Goal: Communication & Community: Answer question/provide support

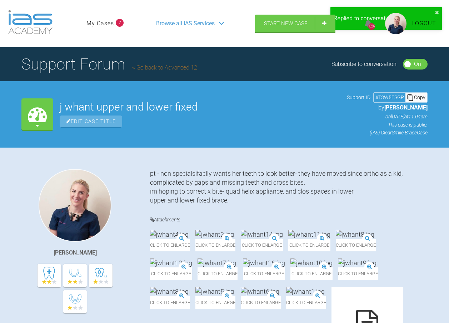
scroll to position [2135, 0]
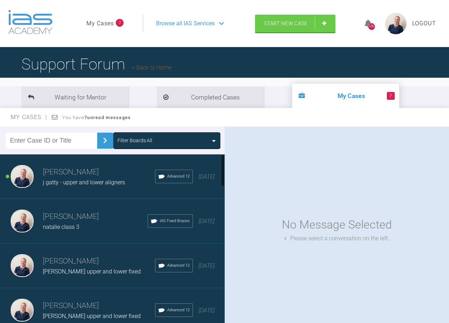
click at [176, 137] on div "Filter Boards: All" at bounding box center [166, 141] width 99 height 8
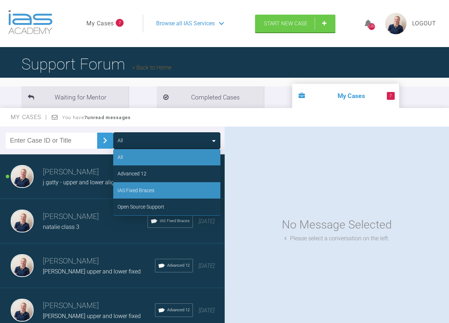
click at [179, 192] on div "IAS Fixed Braces" at bounding box center [166, 190] width 107 height 16
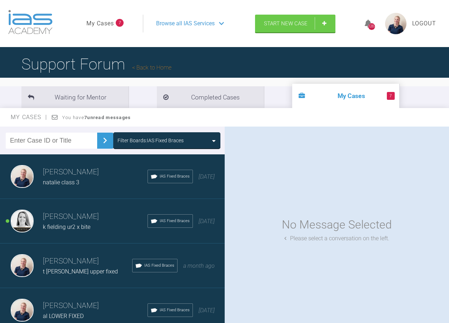
click at [161, 150] on div "Filter Boards: IAS Fixed Braces" at bounding box center [112, 141] width 225 height 28
click at [160, 142] on div "Filter Boards: IAS Fixed Braces" at bounding box center [150, 141] width 66 height 8
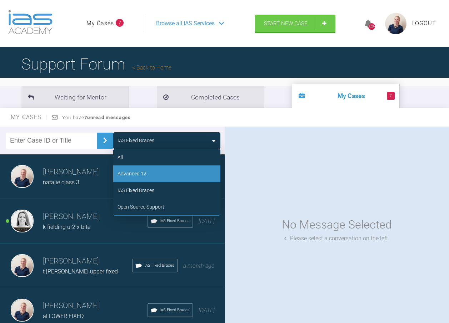
click at [165, 170] on div "Advanced 12" at bounding box center [166, 174] width 107 height 16
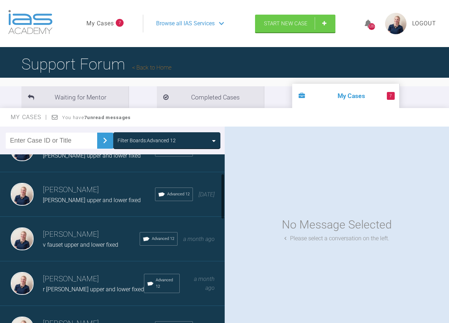
scroll to position [107, 0]
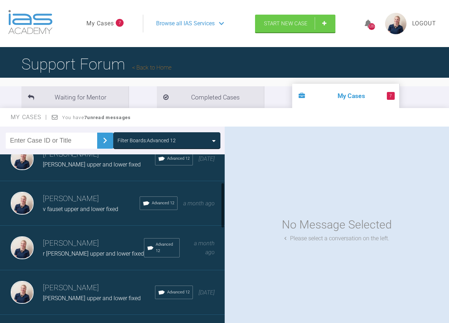
drag, startPoint x: 89, startPoint y: 251, endPoint x: 93, endPoint y: 254, distance: 4.7
click at [93, 254] on span "r [PERSON_NAME] upper and lower fixed" at bounding box center [93, 254] width 101 height 7
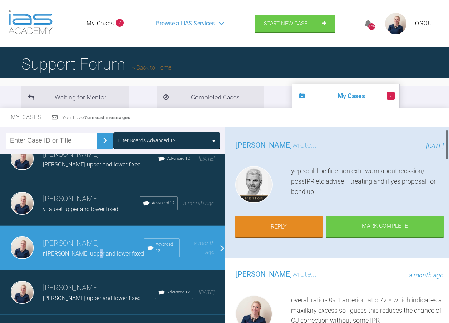
scroll to position [0, 0]
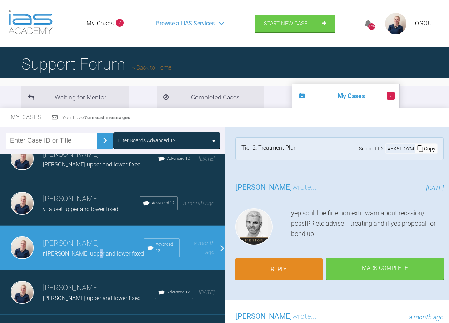
click at [294, 267] on link "Reply" at bounding box center [278, 270] width 87 height 22
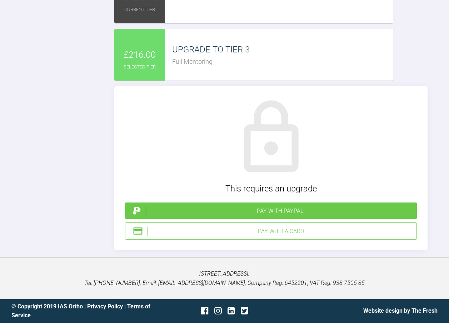
scroll to position [1613, 0]
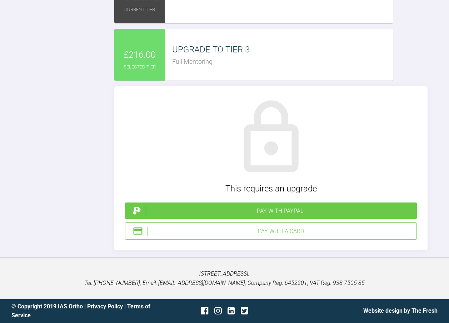
scroll to position [1470, 0]
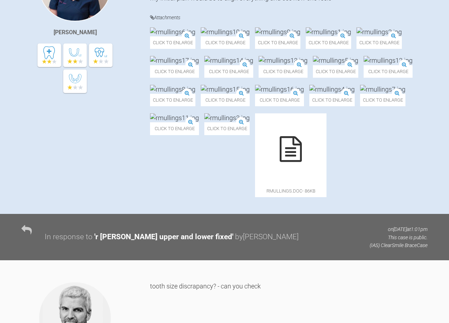
scroll to position [185, 0]
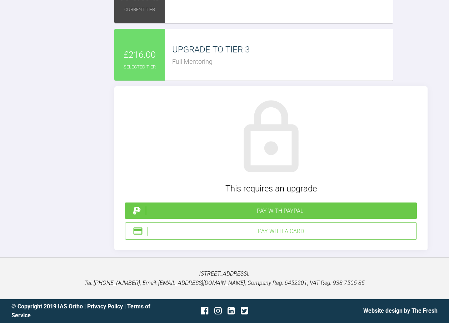
type textarea "upper and lower legand .22mbt 0.12niti lower 0.16niti upper"
click at [269, 213] on div "Pay with PayPal" at bounding box center [280, 211] width 268 height 9
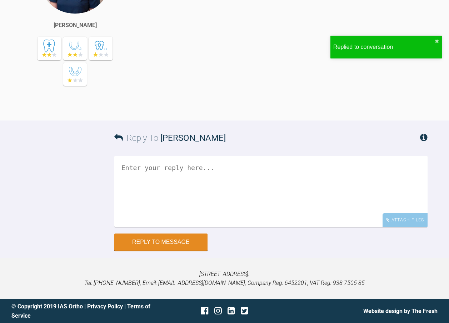
scroll to position [1739, 0]
